Goal: Information Seeking & Learning: Learn about a topic

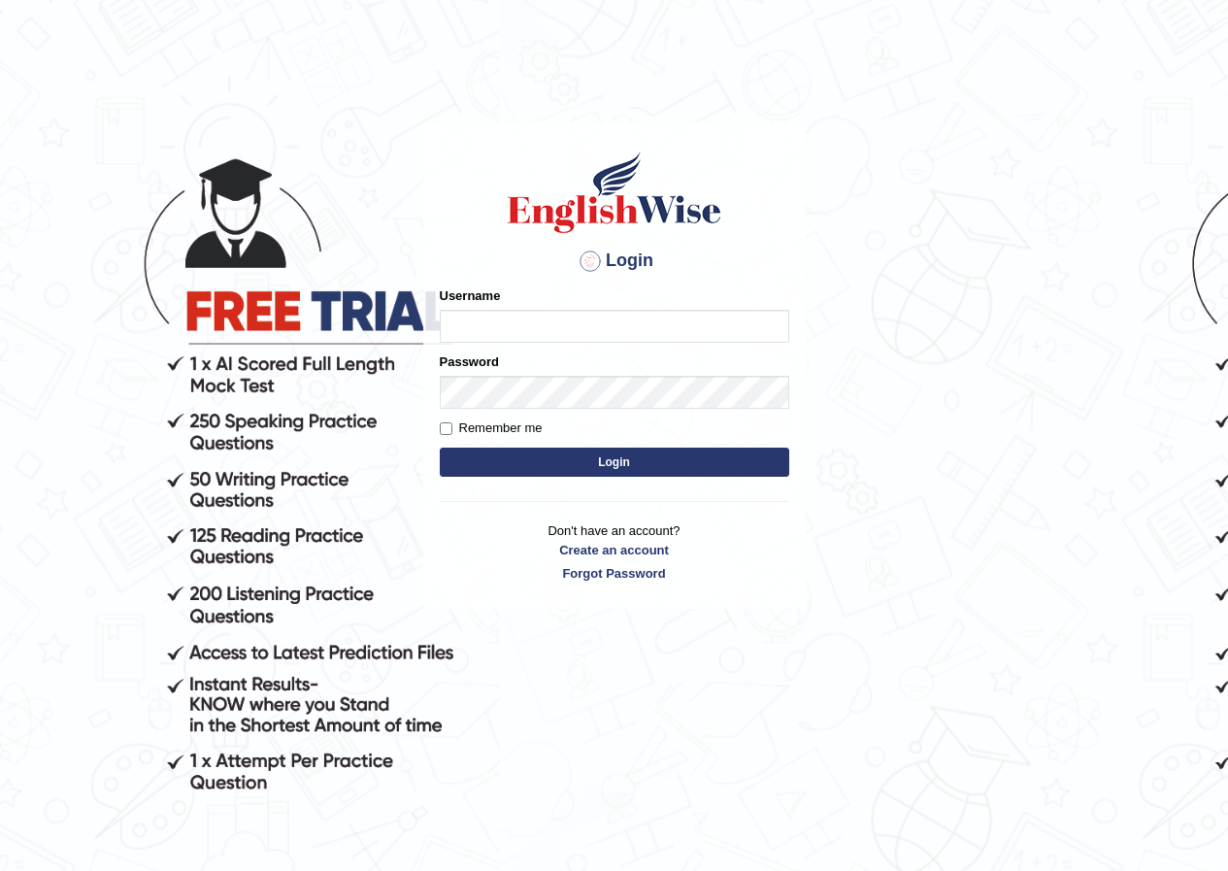
click at [551, 325] on input "Username" at bounding box center [614, 326] width 349 height 33
type input "grishmi_parramatta"
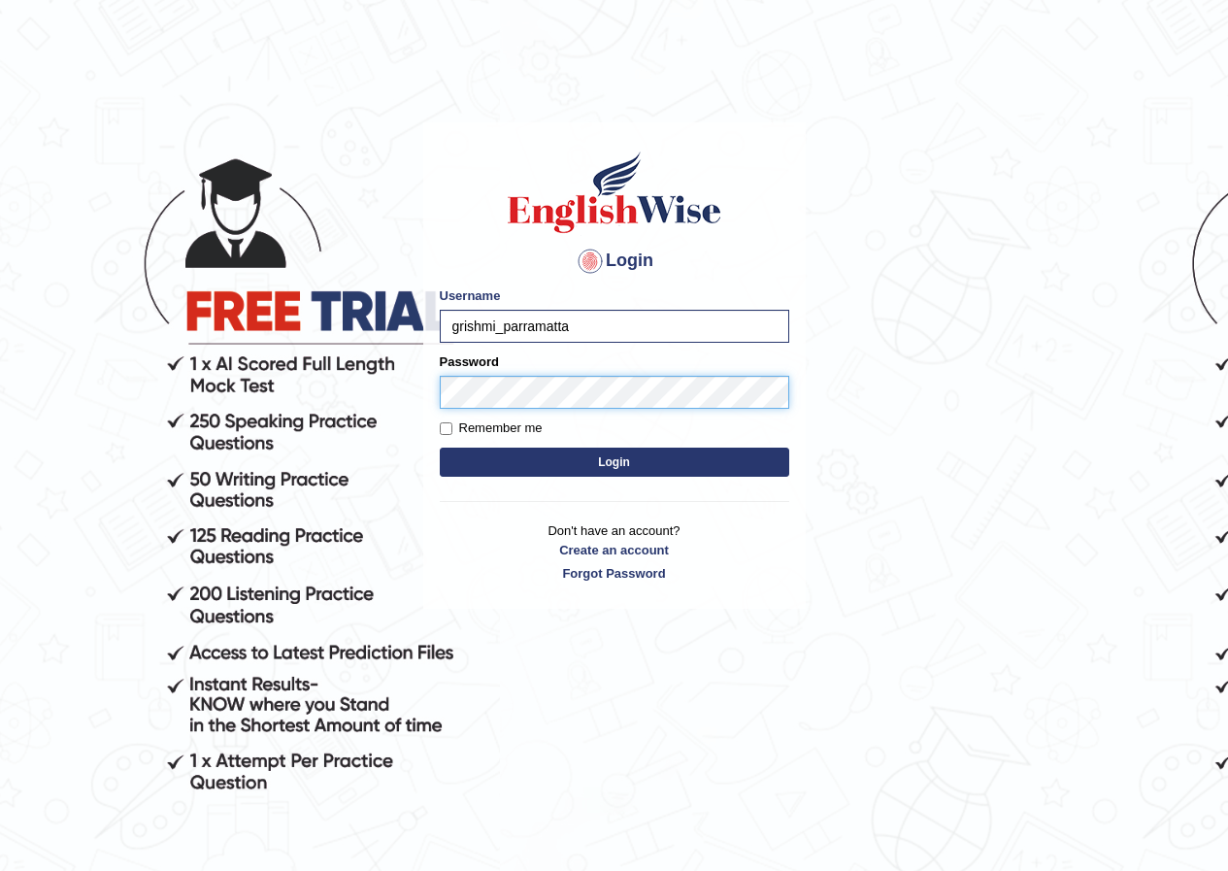
click at [440, 447] on button "Login" at bounding box center [614, 461] width 349 height 29
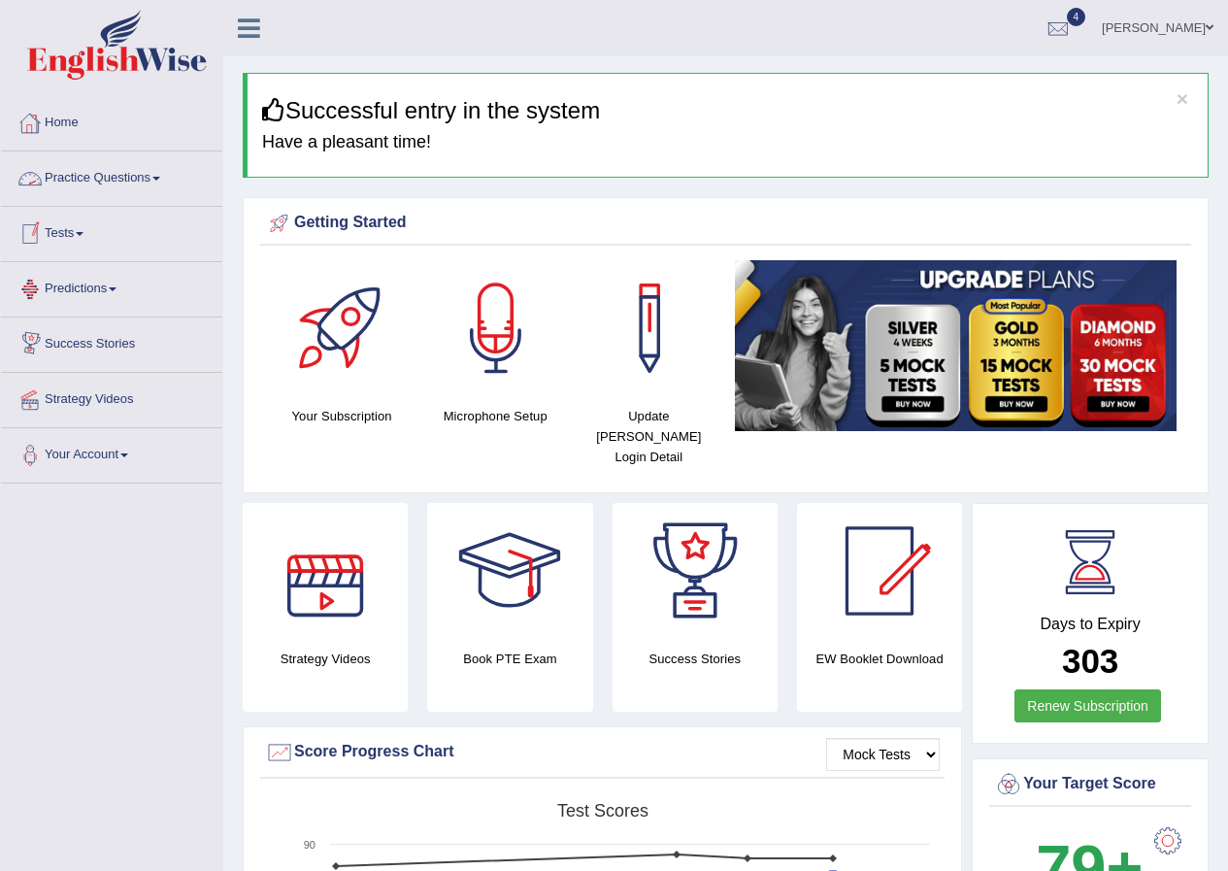
click at [53, 173] on link "Practice Questions" at bounding box center [111, 175] width 221 height 49
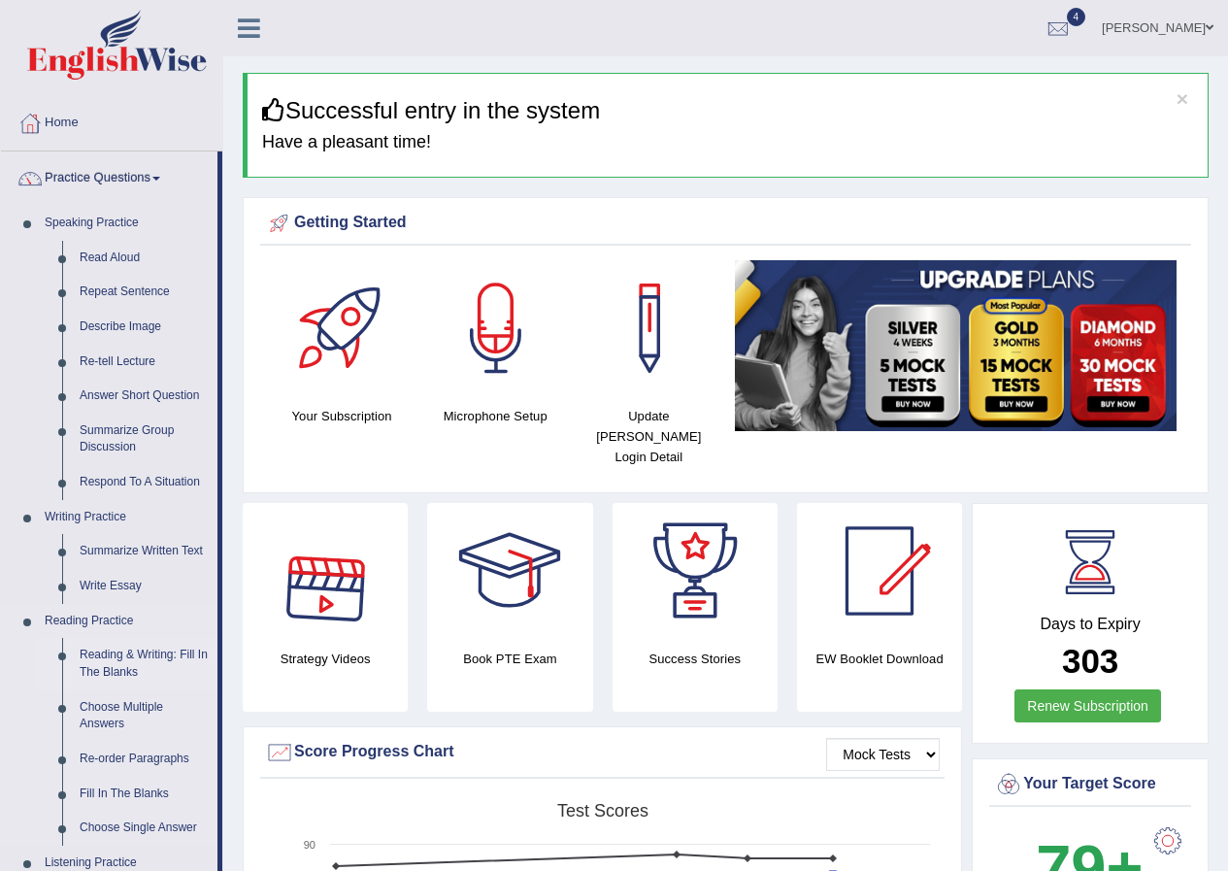
click at [148, 651] on link "Reading & Writing: Fill In The Blanks" at bounding box center [144, 663] width 147 height 51
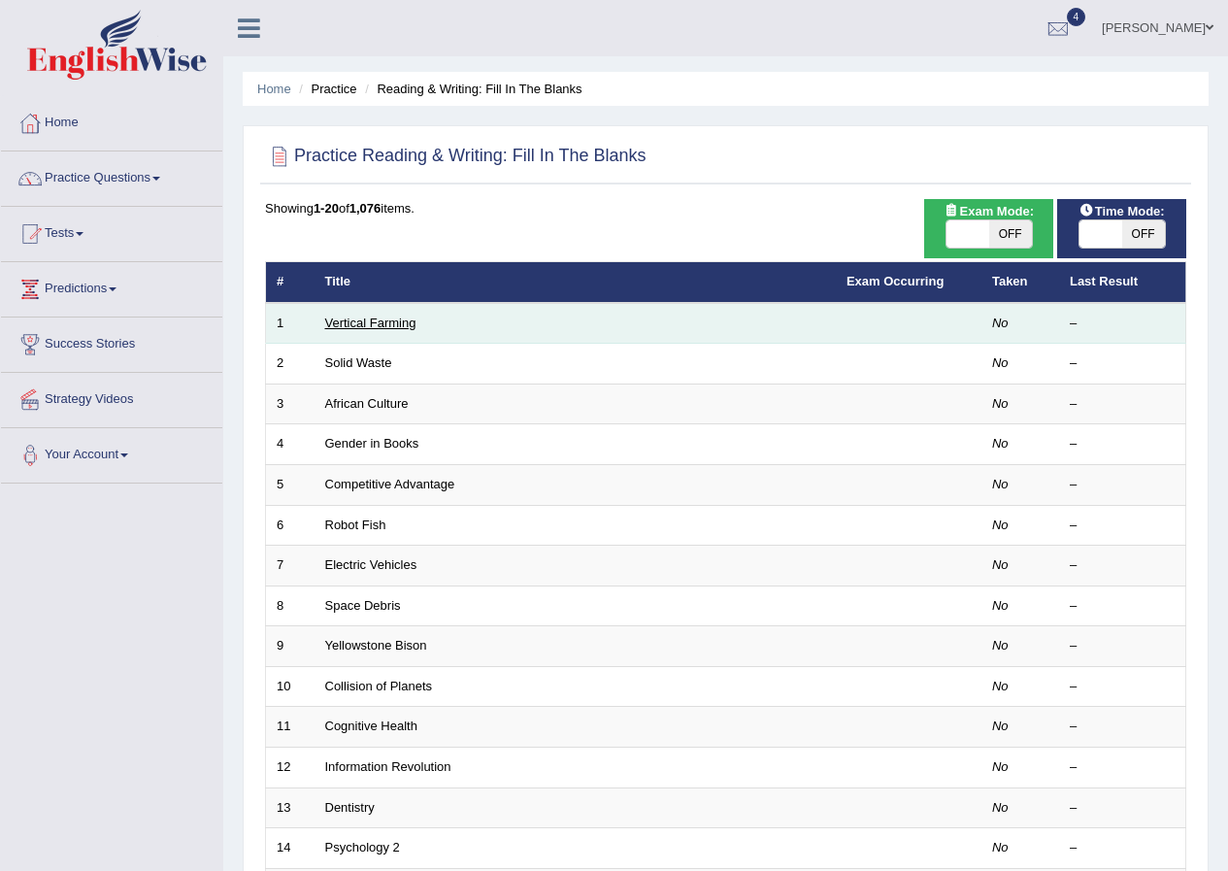
click at [369, 324] on link "Vertical Farming" at bounding box center [370, 322] width 91 height 15
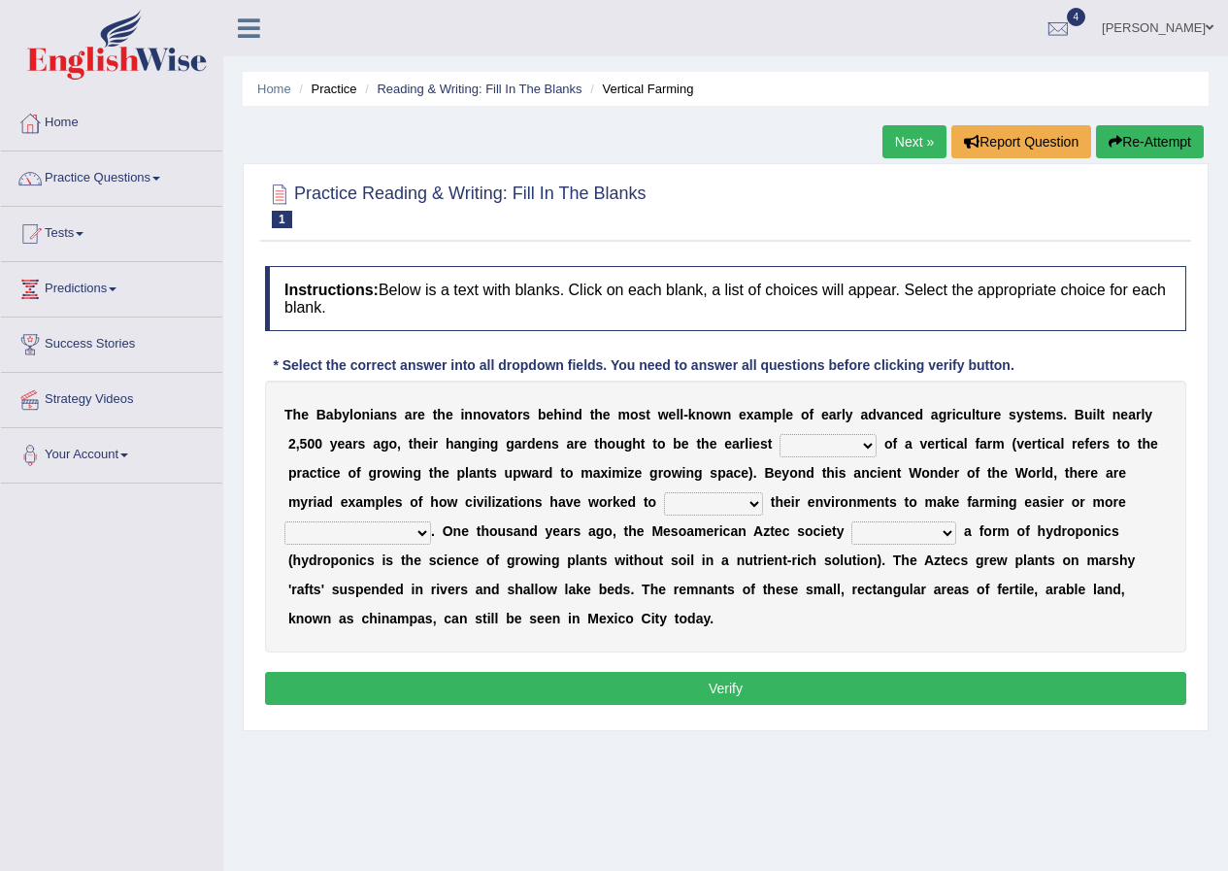
click at [848, 441] on select "prototype failure discredit protocol" at bounding box center [827, 445] width 97 height 23
select select "prototype"
click at [779, 434] on select "prototype failure discredit protocol" at bounding box center [827, 445] width 97 height 23
click at [730, 505] on select "manipulate escape respect disarrange" at bounding box center [713, 503] width 99 height 23
select select "manipulate"
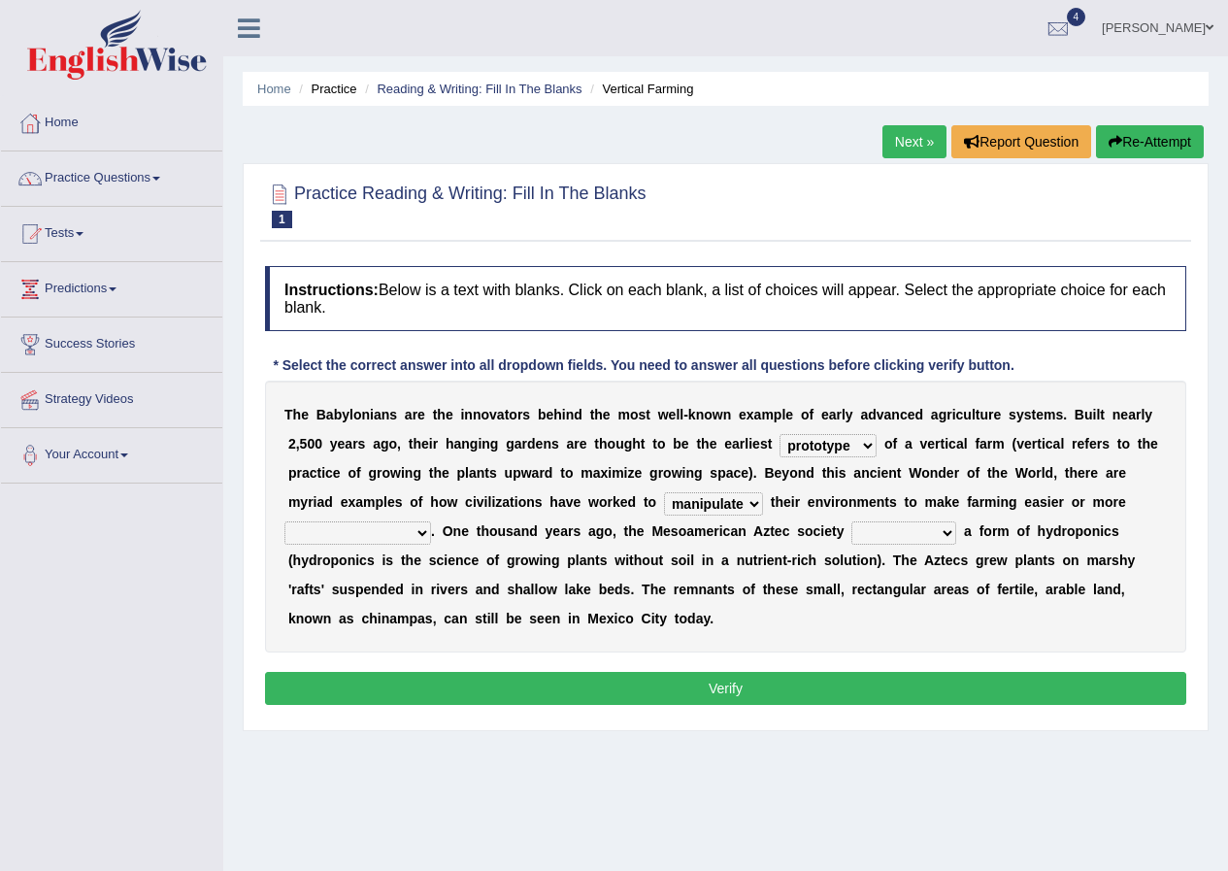
click at [664, 492] on select "manipulate escape respect disarrange" at bounding box center [713, 503] width 99 height 23
click at [344, 523] on select "productive constructive connective counterproductive" at bounding box center [357, 532] width 147 height 23
select select "productive"
click at [284, 521] on select "productive constructive connective counterproductive" at bounding box center [357, 532] width 147 height 23
click at [937, 529] on select "domineered volunteered pioneered engineered" at bounding box center [903, 532] width 105 height 23
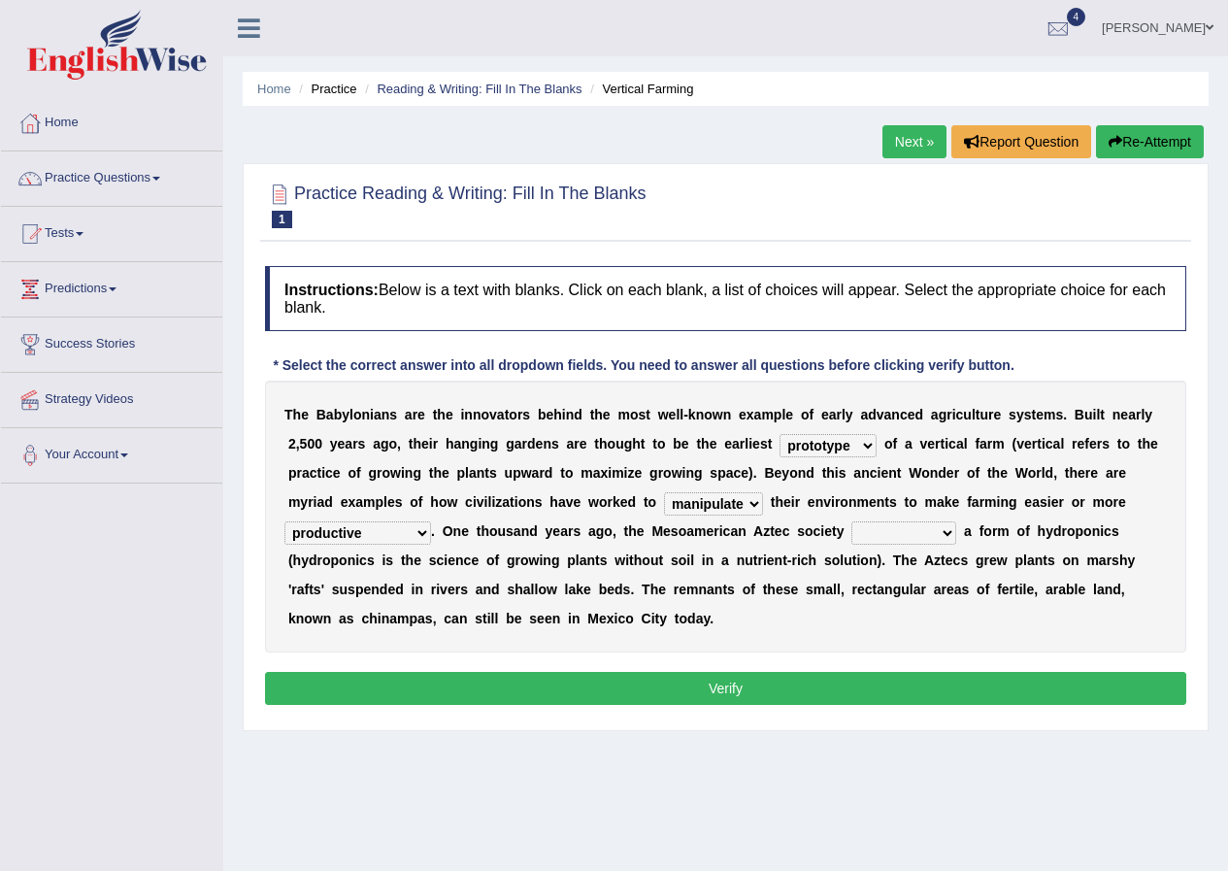
select select "engineered"
click at [851, 521] on select "domineered volunteered pioneered engineered" at bounding box center [903, 532] width 105 height 23
click at [592, 683] on button "Verify" at bounding box center [725, 688] width 921 height 33
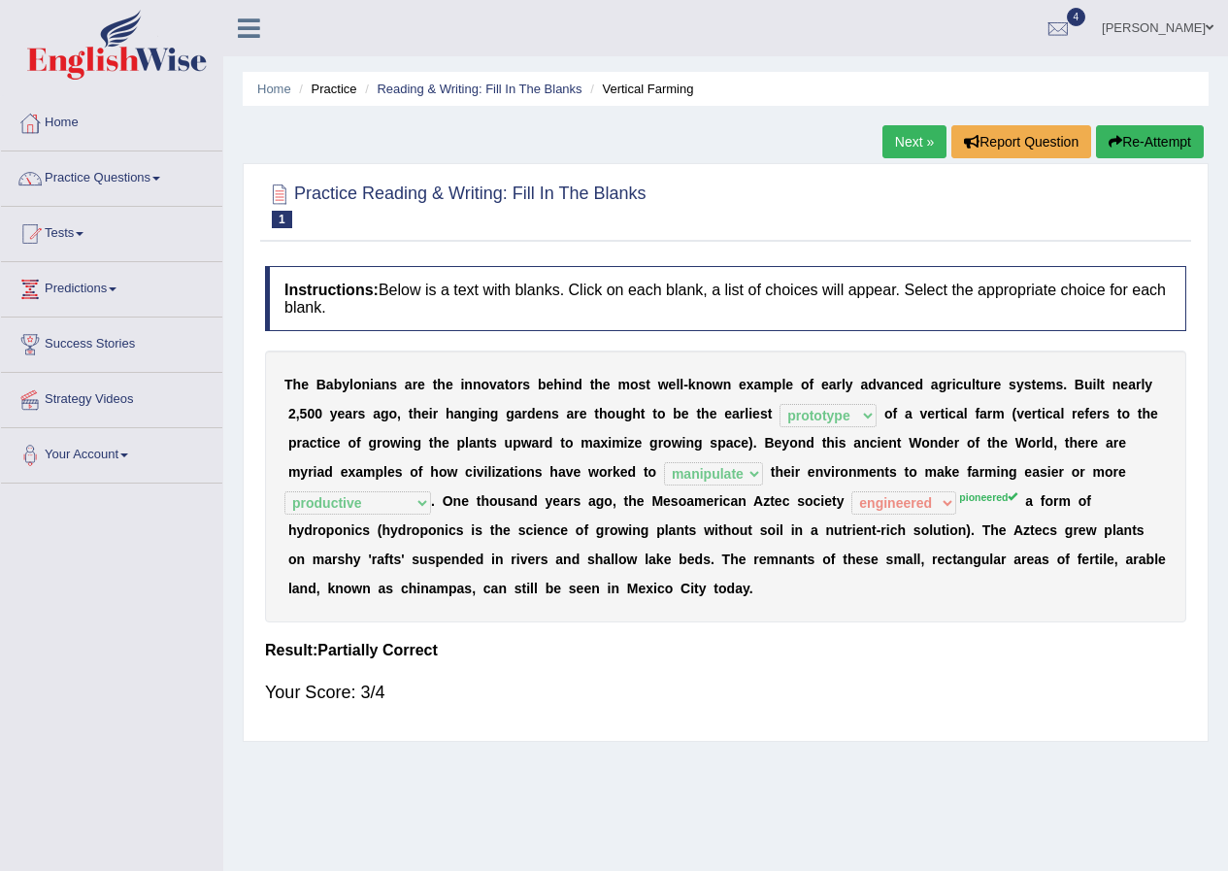
click at [991, 496] on sup "pioneered" at bounding box center [988, 497] width 58 height 12
click at [882, 137] on link "Next »" at bounding box center [914, 141] width 64 height 33
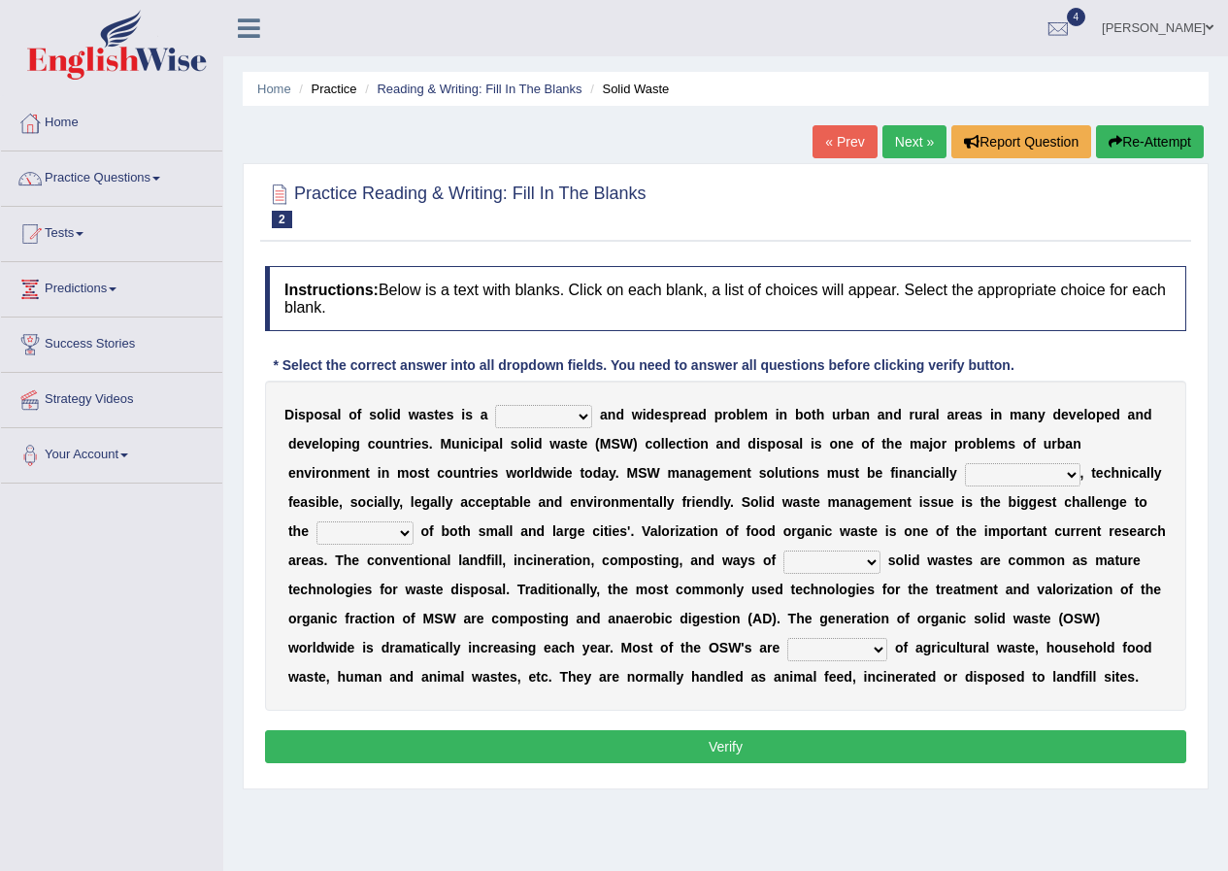
click at [522, 417] on select "slanting stinging stalling shafting" at bounding box center [543, 416] width 97 height 23
select select "stinging"
click at [495, 405] on select "slanting stinging stalling shafting" at bounding box center [543, 416] width 97 height 23
click at [988, 476] on select "unattainable sustainable objectionable treasonable" at bounding box center [1022, 474] width 115 height 23
select select "sustainable"
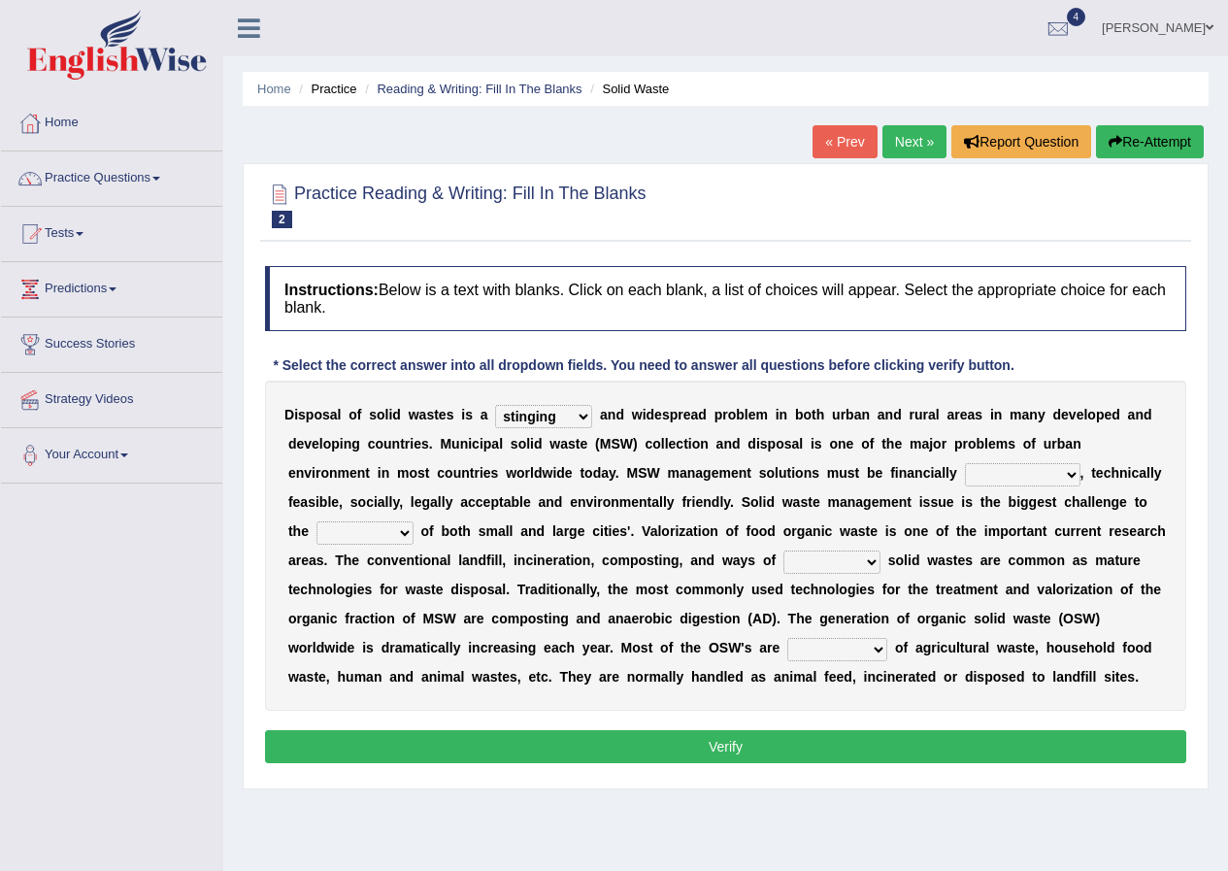
click at [965, 463] on select "unattainable sustainable objectionable treasonable" at bounding box center [1022, 474] width 115 height 23
click at [379, 534] on select "plants culture authorities history" at bounding box center [364, 532] width 97 height 23
select select "authorities"
click at [316, 521] on select "plants culture authorities history" at bounding box center [364, 532] width 97 height 23
click at [360, 525] on select "plants culture authorities history" at bounding box center [364, 532] width 97 height 23
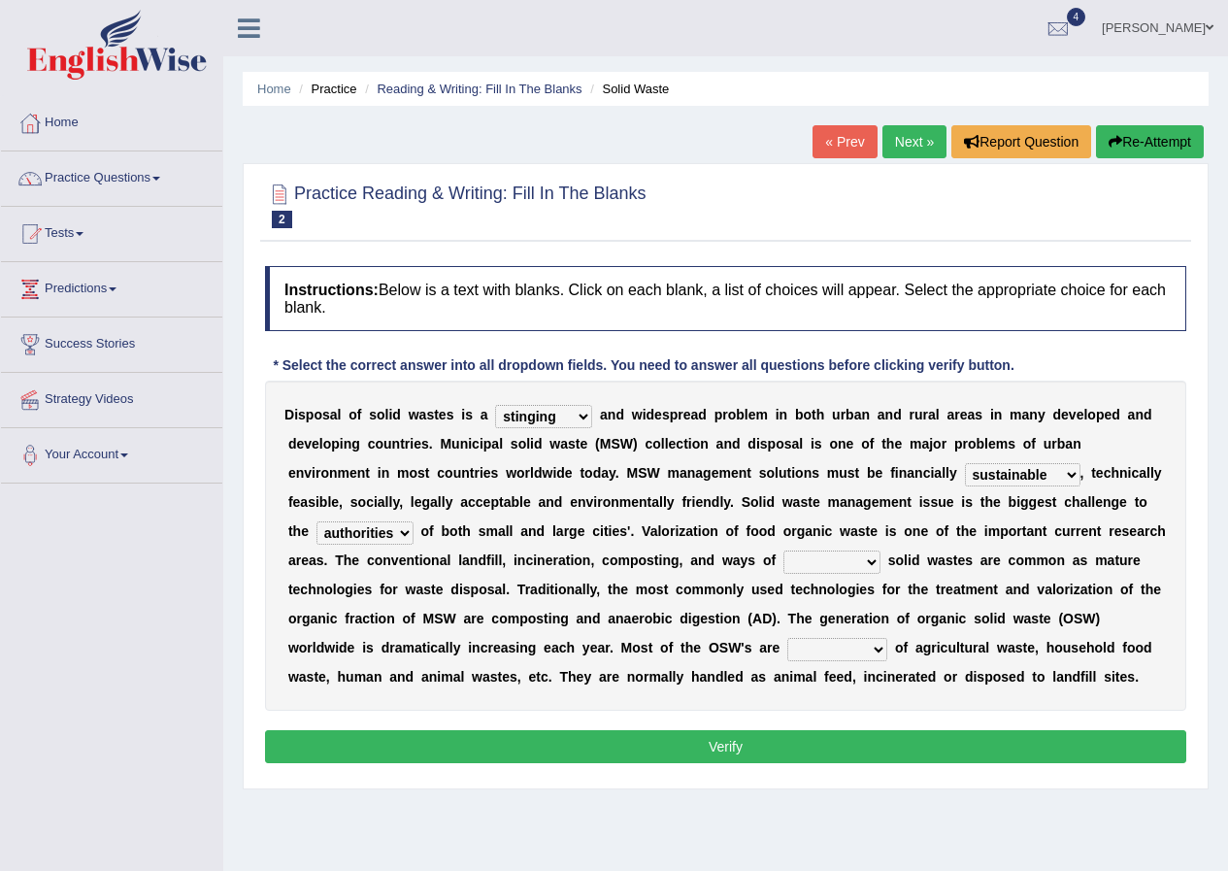
click at [534, 516] on div "D i s p o s a l o f s o l i d w a s t e s i s a slanting stinging stalling shaf…" at bounding box center [725, 545] width 921 height 330
click at [849, 564] on select "reserving preserving deserving handling" at bounding box center [831, 561] width 97 height 23
select select "handling"
click at [783, 550] on select "reserving preserving deserving handling" at bounding box center [831, 561] width 97 height 23
click at [833, 644] on select "composed disposed composing disposing" at bounding box center [837, 649] width 100 height 23
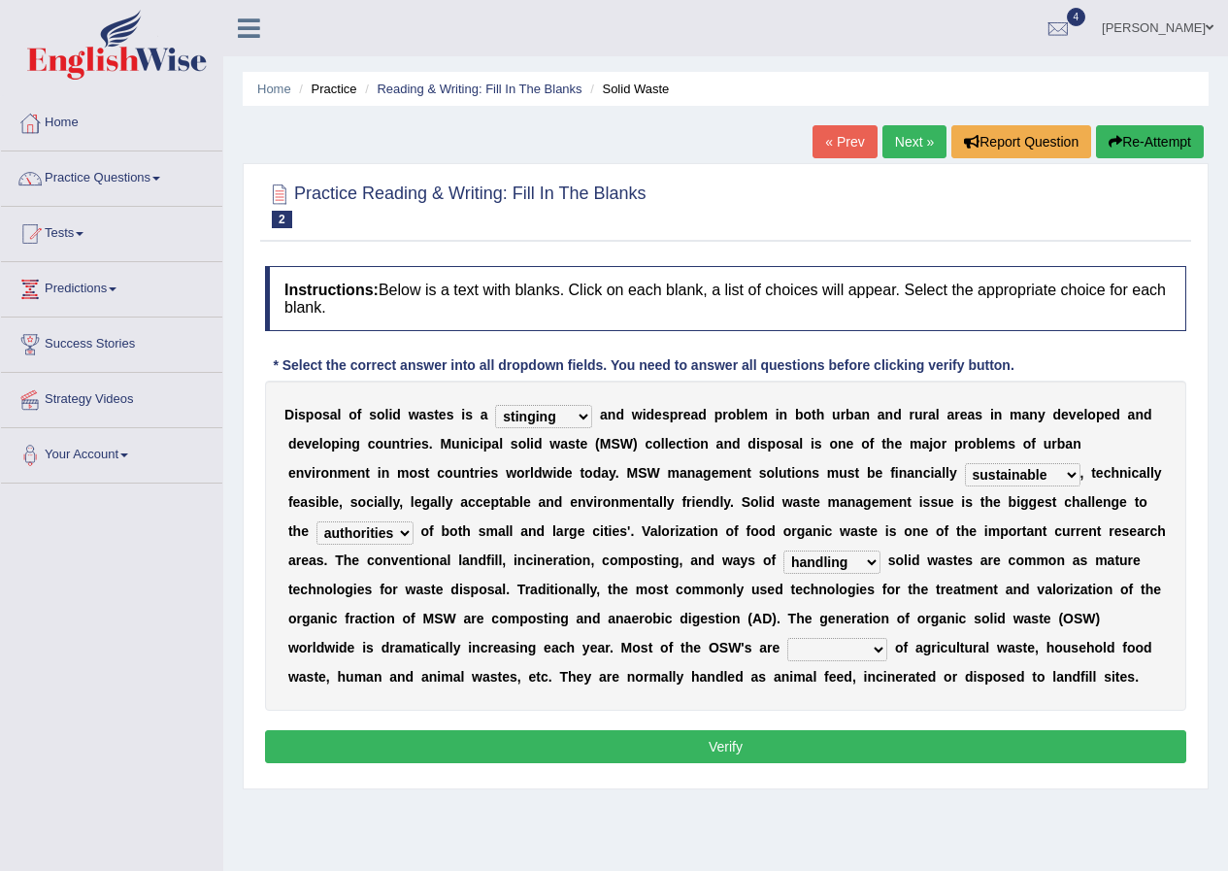
select select "composed"
click at [787, 638] on select "composed disposed composing disposing" at bounding box center [837, 649] width 100 height 23
click at [704, 759] on button "Verify" at bounding box center [725, 746] width 921 height 33
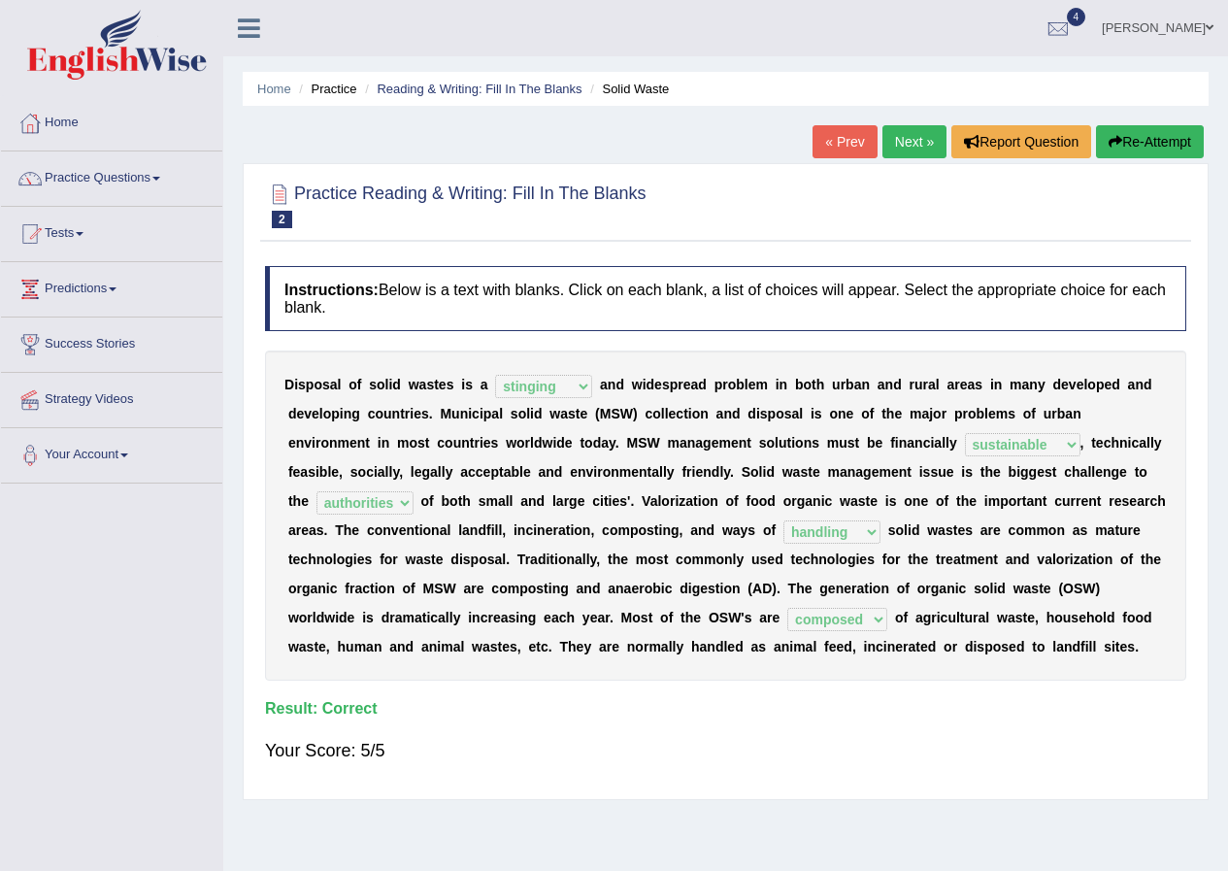
click at [1140, 137] on button "Re-Attempt" at bounding box center [1150, 141] width 108 height 33
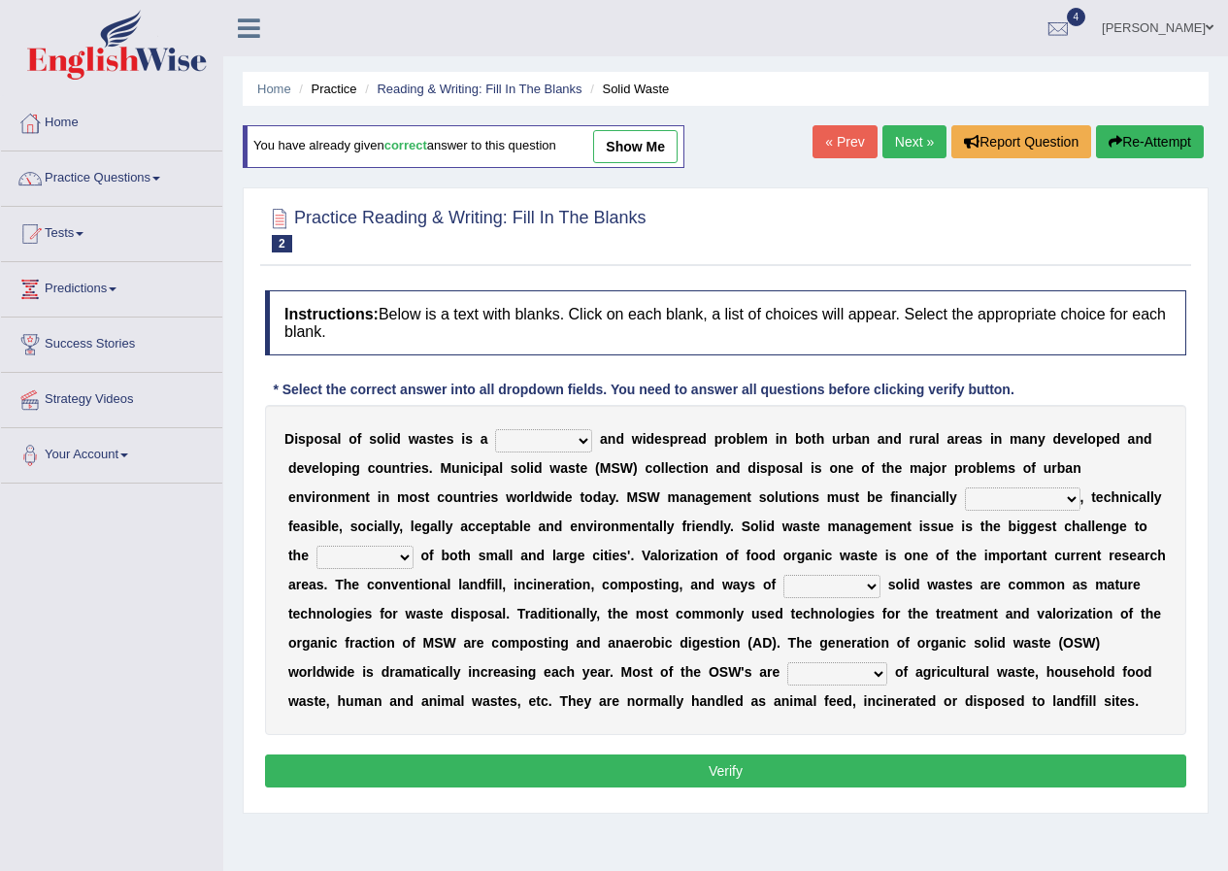
click at [530, 437] on select "slanting stinging stalling shafting" at bounding box center [543, 440] width 97 height 23
click at [110, 181] on link "Practice Questions" at bounding box center [111, 175] width 221 height 49
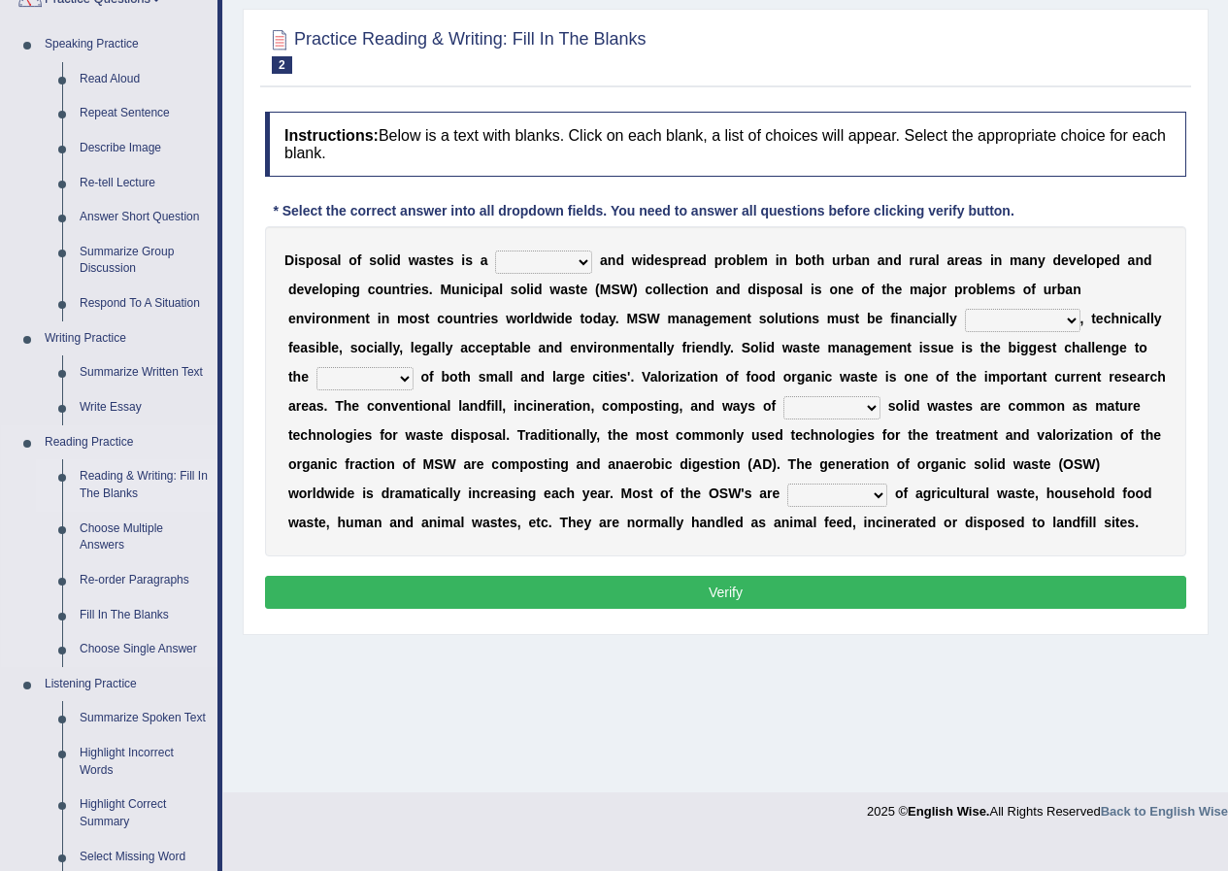
scroll to position [291, 0]
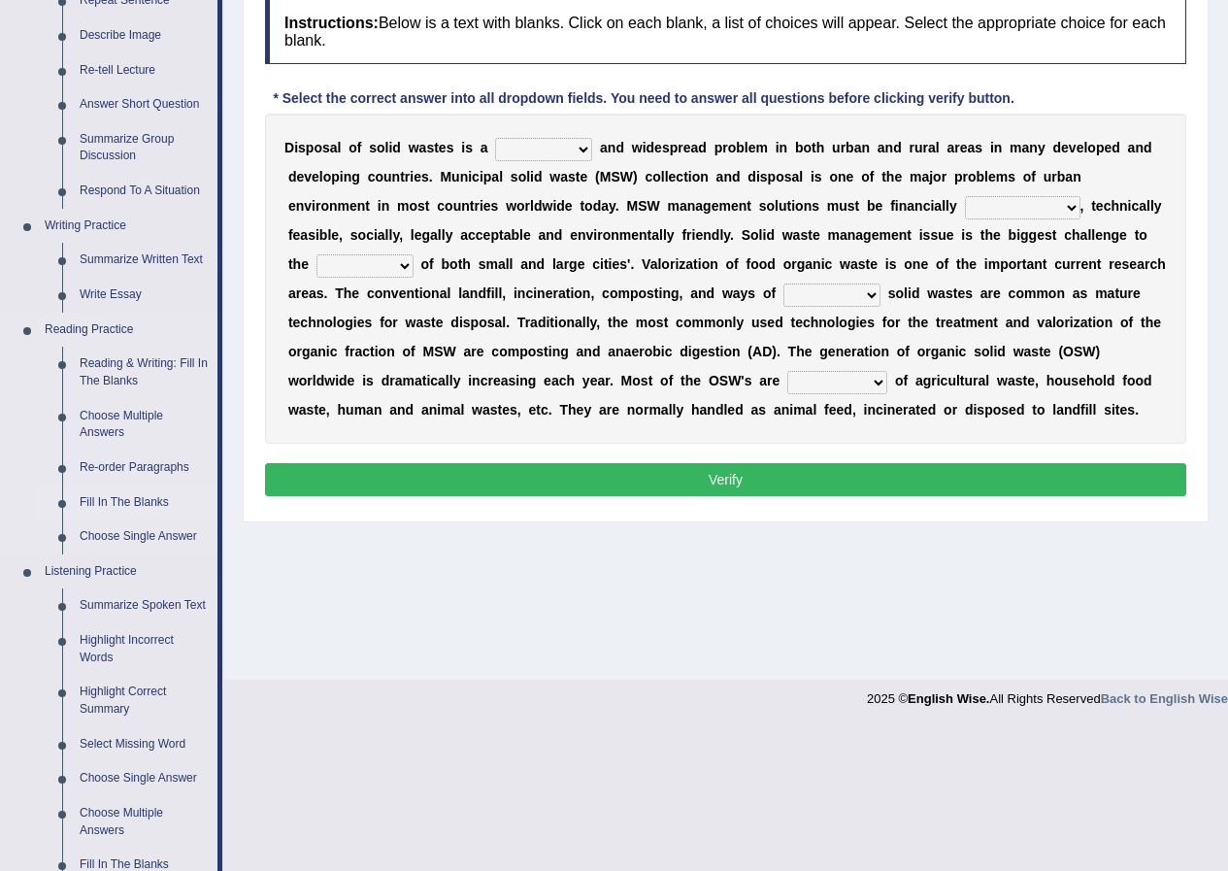
click at [94, 503] on link "Fill In The Blanks" at bounding box center [144, 502] width 147 height 35
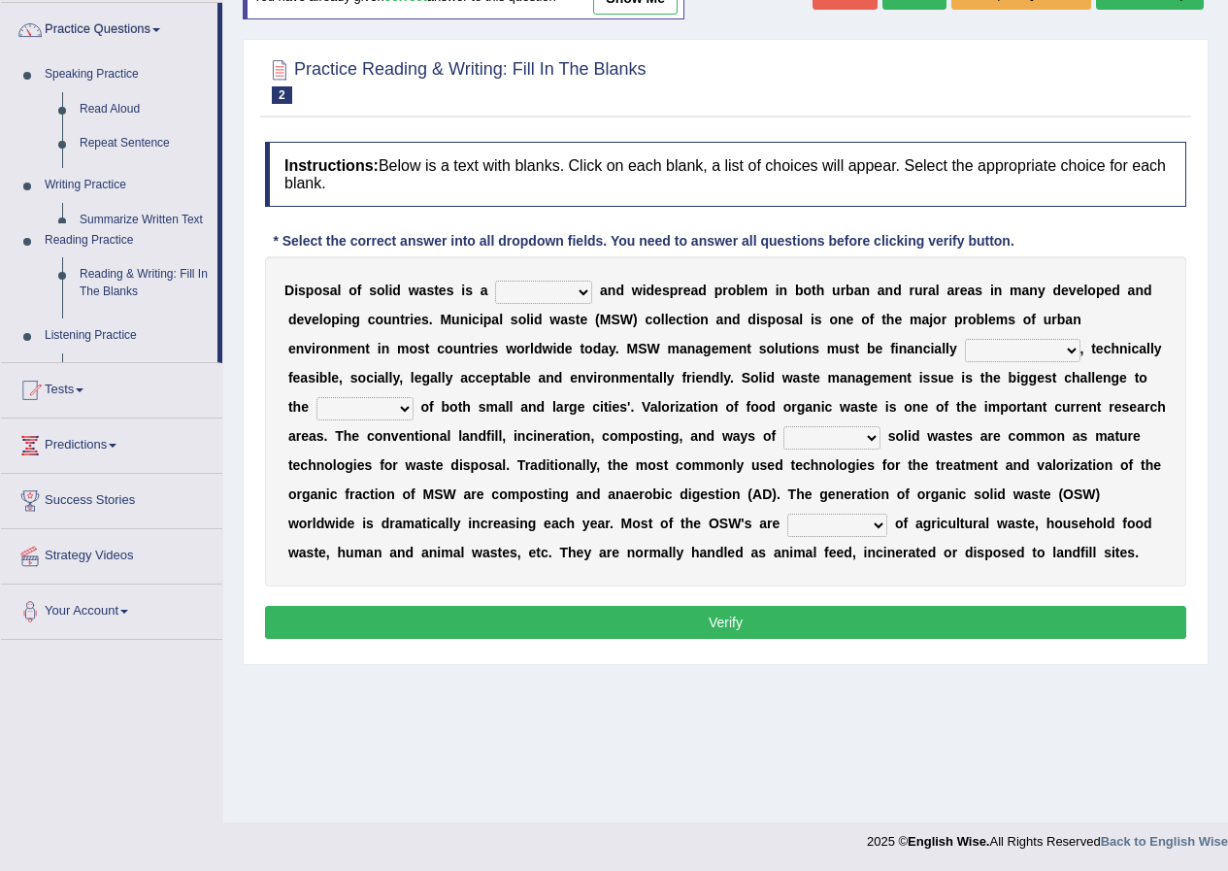
scroll to position [148, 0]
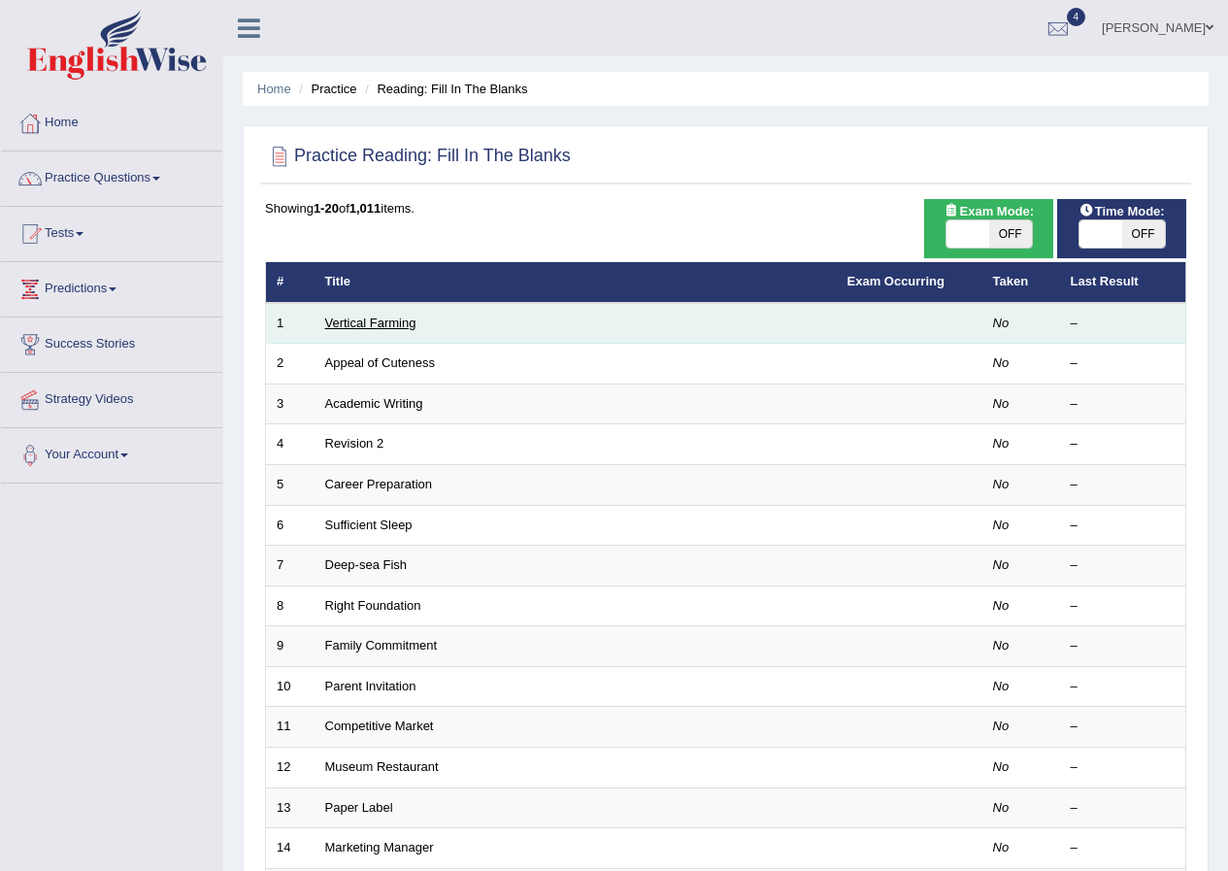
click at [382, 326] on link "Vertical Farming" at bounding box center [370, 322] width 91 height 15
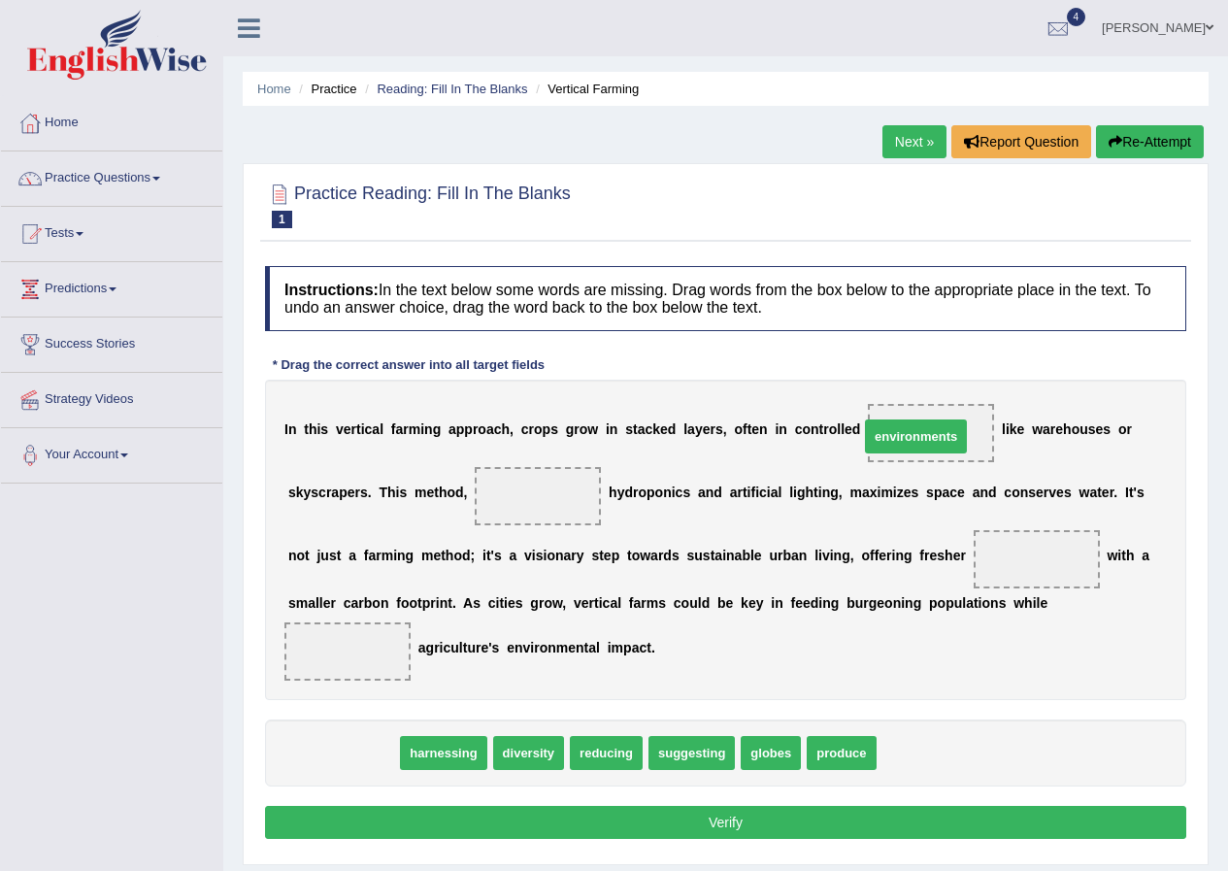
drag, startPoint x: 361, startPoint y: 756, endPoint x: 927, endPoint y: 440, distance: 648.3
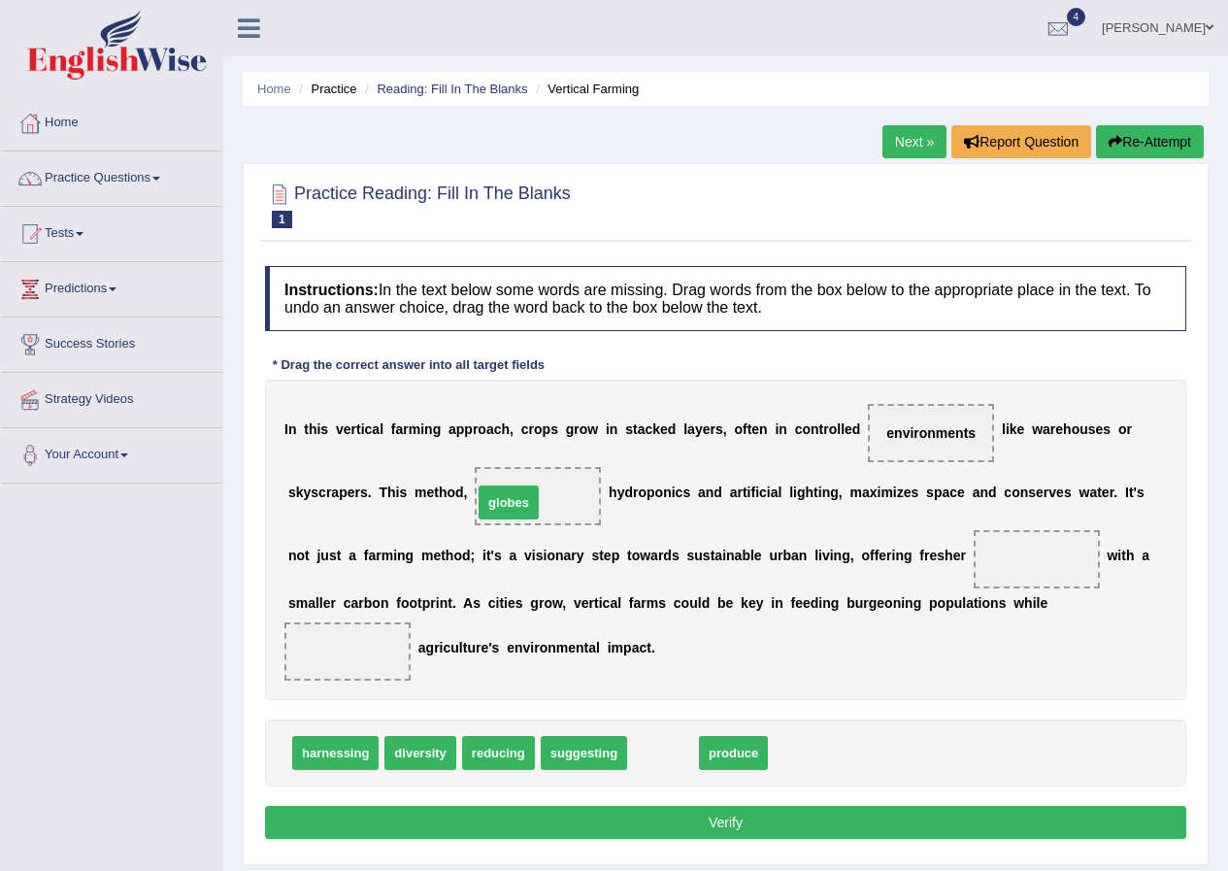
drag, startPoint x: 650, startPoint y: 752, endPoint x: 497, endPoint y: 500, distance: 295.3
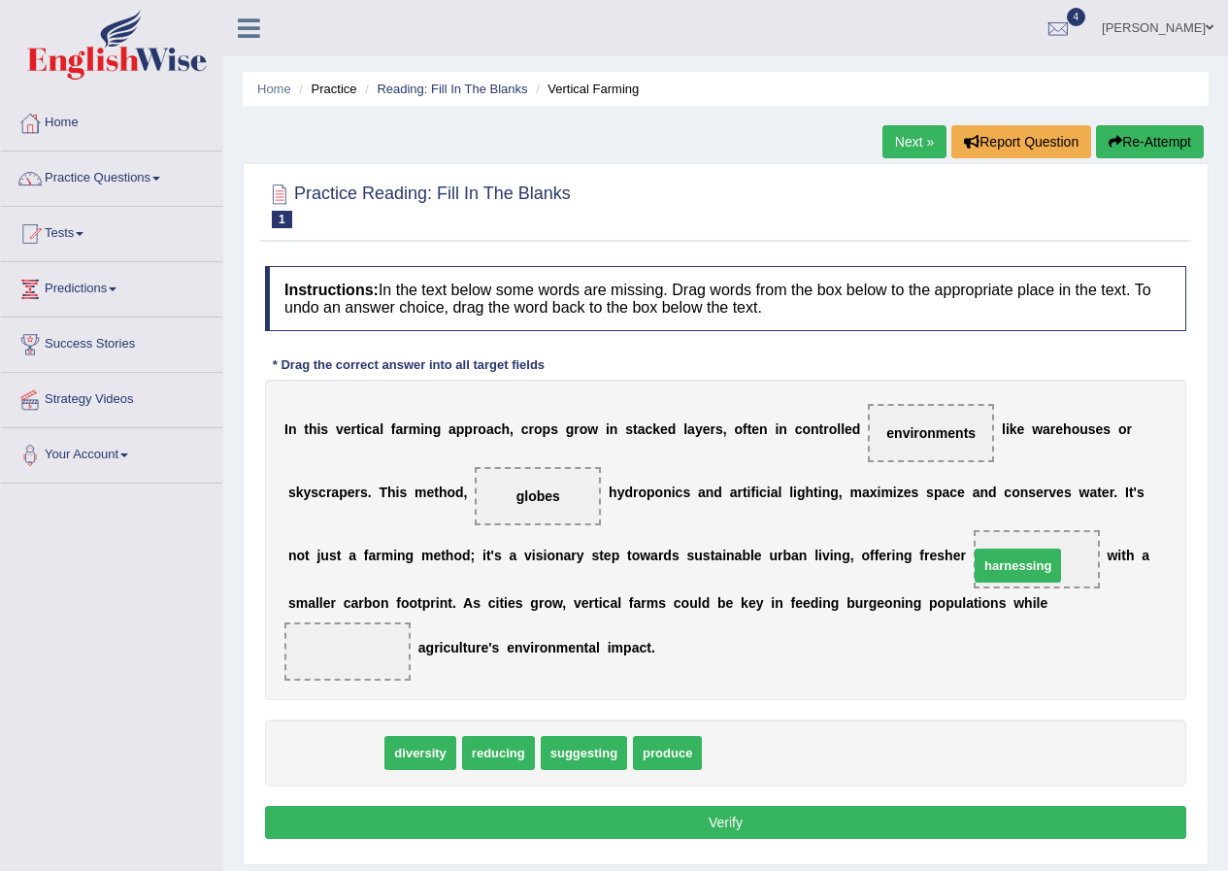
drag, startPoint x: 320, startPoint y: 752, endPoint x: 1003, endPoint y: 565, distance: 707.5
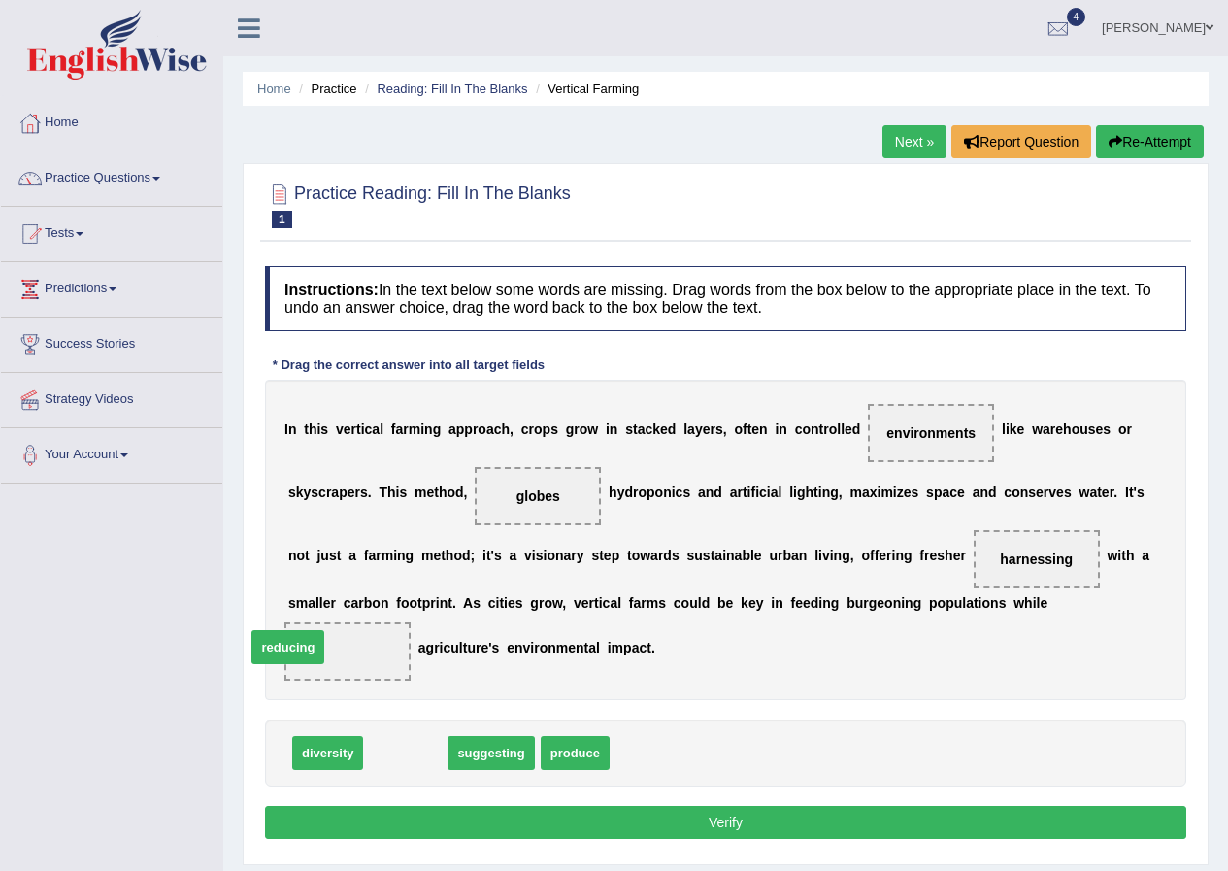
drag, startPoint x: 405, startPoint y: 757, endPoint x: 310, endPoint y: 660, distance: 135.9
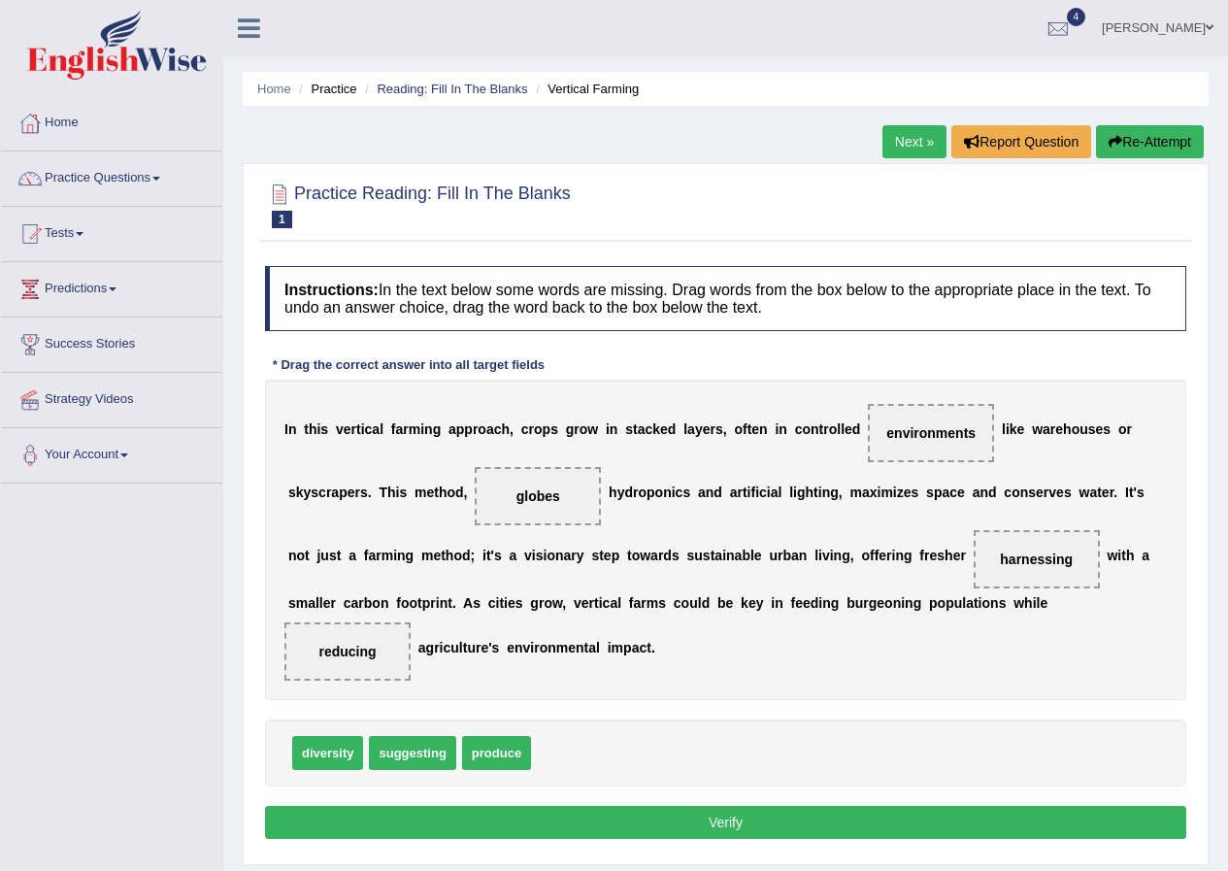
click at [338, 834] on button "Verify" at bounding box center [725, 822] width 921 height 33
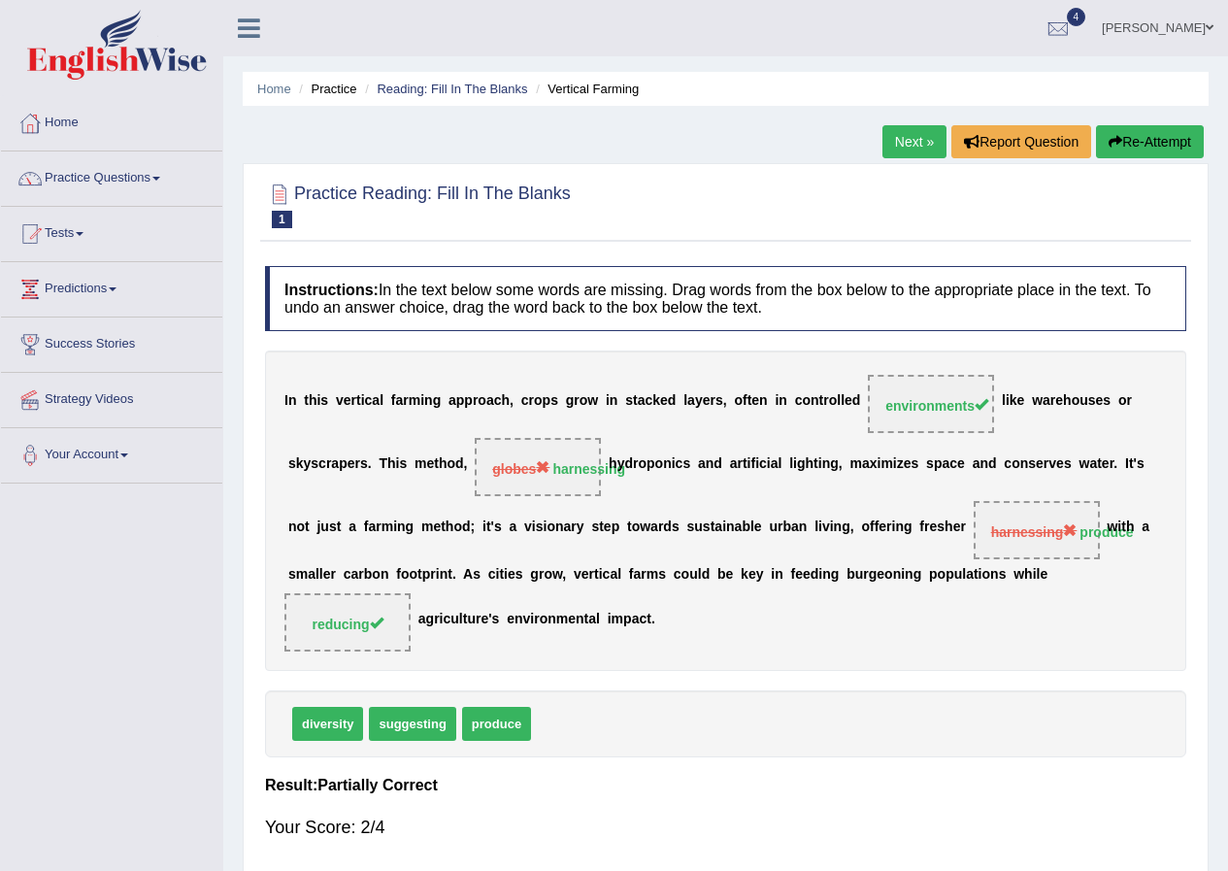
click at [888, 133] on link "Next »" at bounding box center [914, 141] width 64 height 33
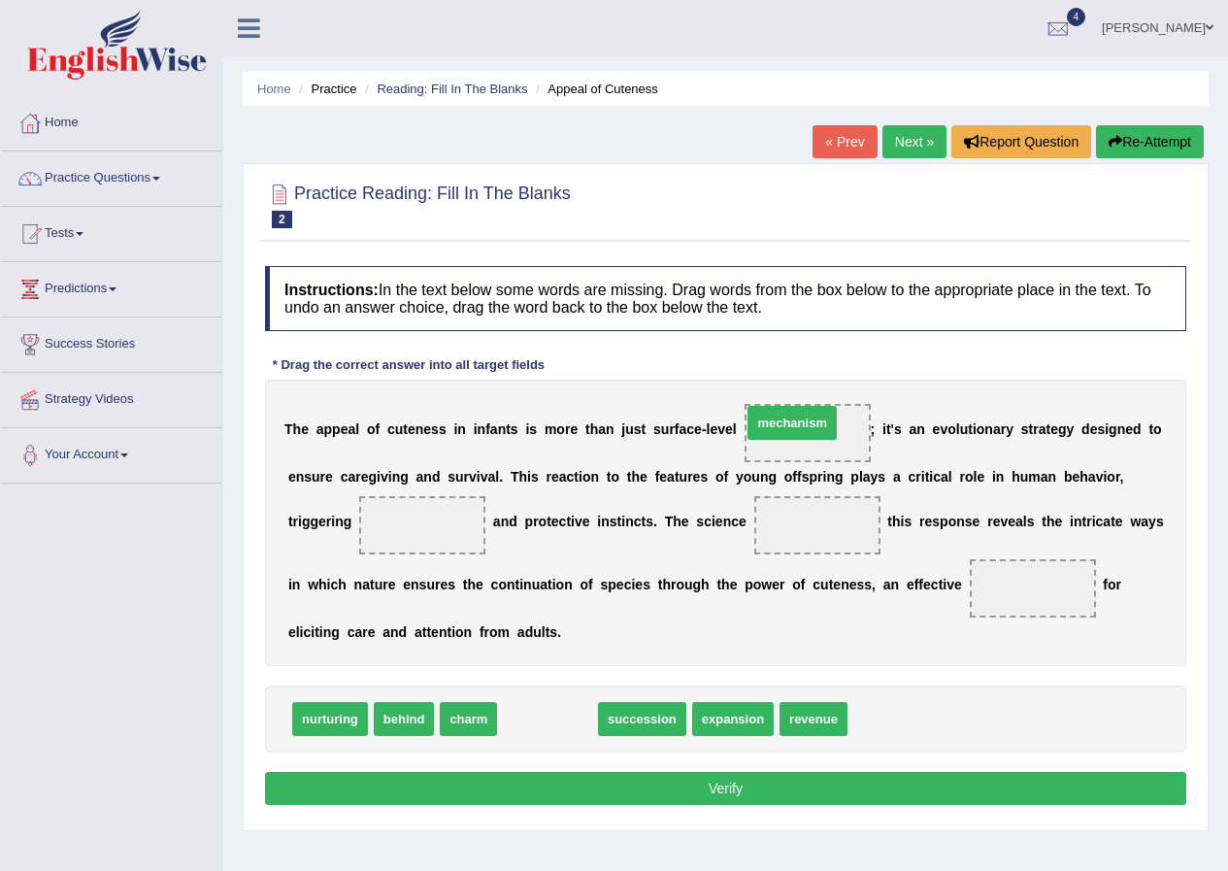
drag, startPoint x: 560, startPoint y: 709, endPoint x: 805, endPoint y: 413, distance: 384.0
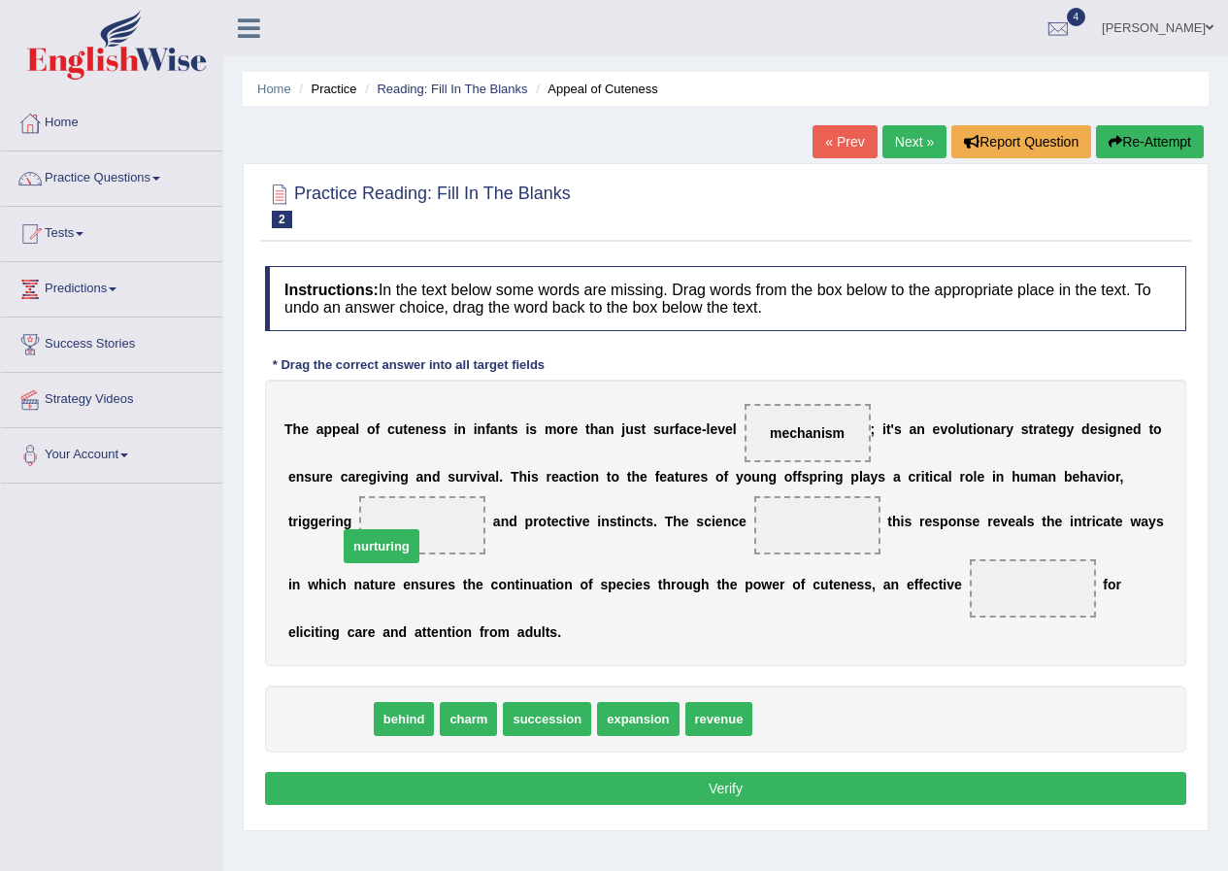
drag, startPoint x: 329, startPoint y: 725, endPoint x: 408, endPoint y: 532, distance: 208.5
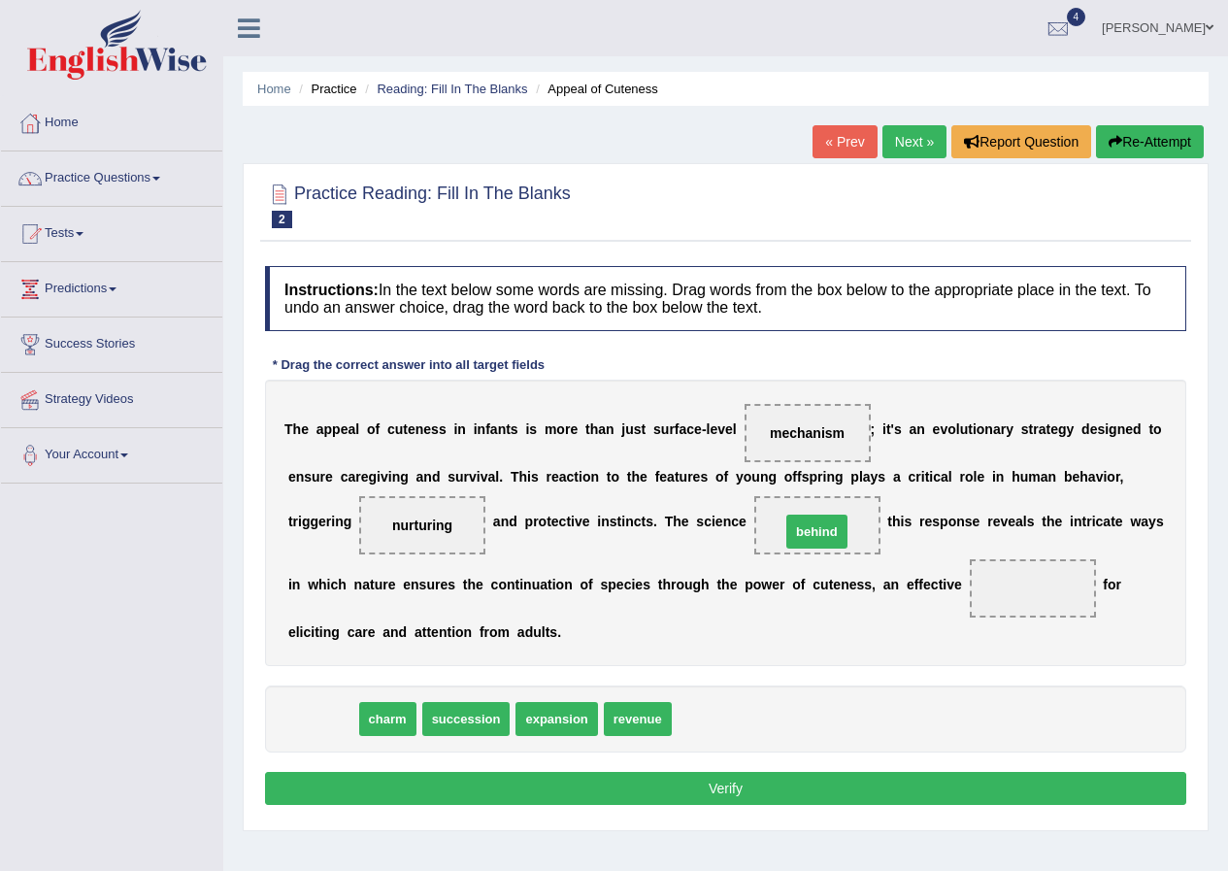
drag, startPoint x: 328, startPoint y: 725, endPoint x: 822, endPoint y: 538, distance: 528.3
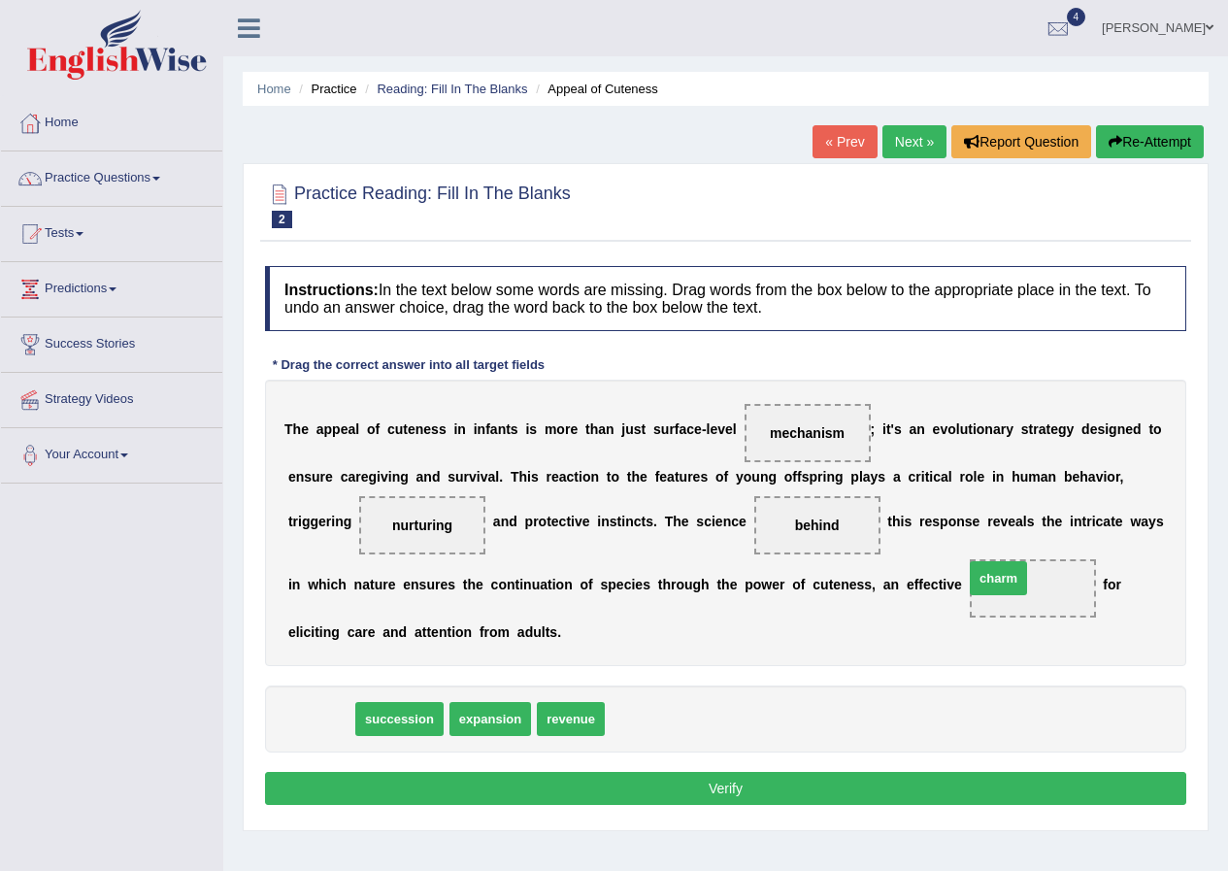
drag, startPoint x: 307, startPoint y: 715, endPoint x: 986, endPoint y: 576, distance: 693.6
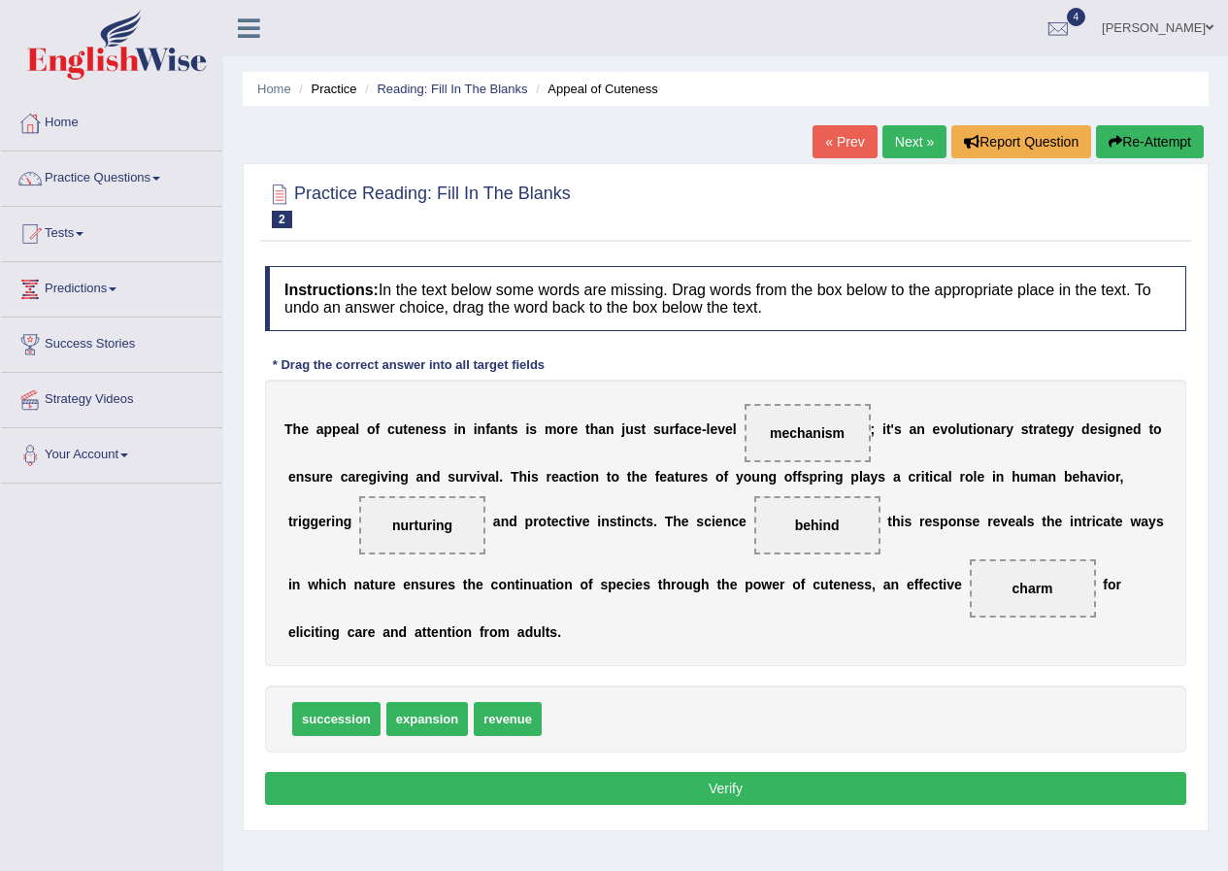
click at [581, 794] on button "Verify" at bounding box center [725, 788] width 921 height 33
